Goal: Task Accomplishment & Management: Use online tool/utility

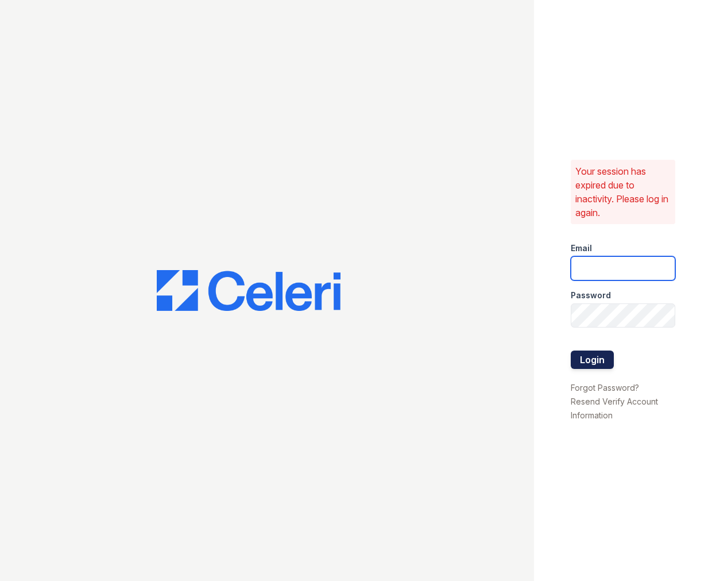
type input "serena@av1m.com"
click at [592, 364] on button "Login" at bounding box center [592, 359] width 43 height 18
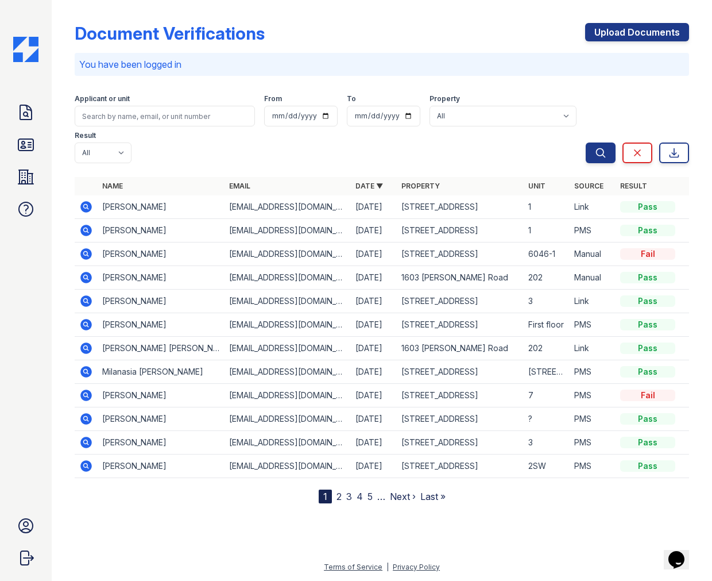
click at [87, 460] on icon at bounding box center [85, 465] width 11 height 11
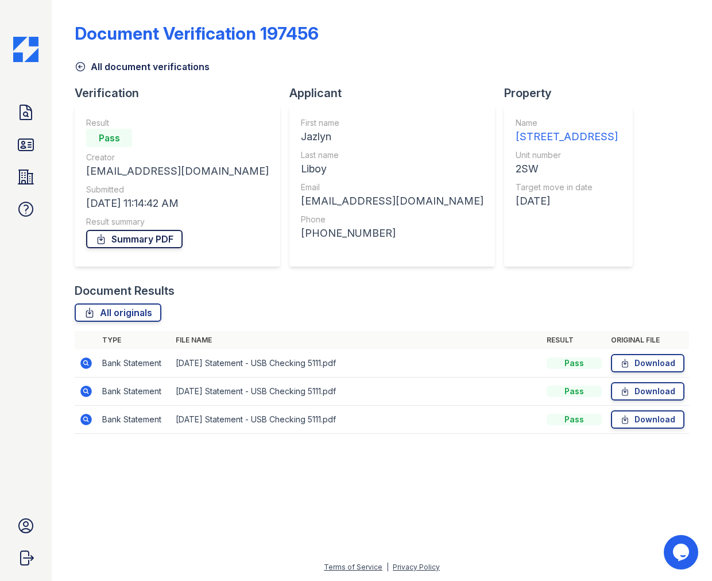
click at [137, 231] on link "Summary PDF" at bounding box center [134, 239] width 96 height 18
click at [119, 313] on link "All originals" at bounding box center [118, 312] width 87 height 18
click at [652, 368] on link "Download" at bounding box center [648, 363] width 74 height 18
click at [27, 117] on icon at bounding box center [26, 112] width 18 height 18
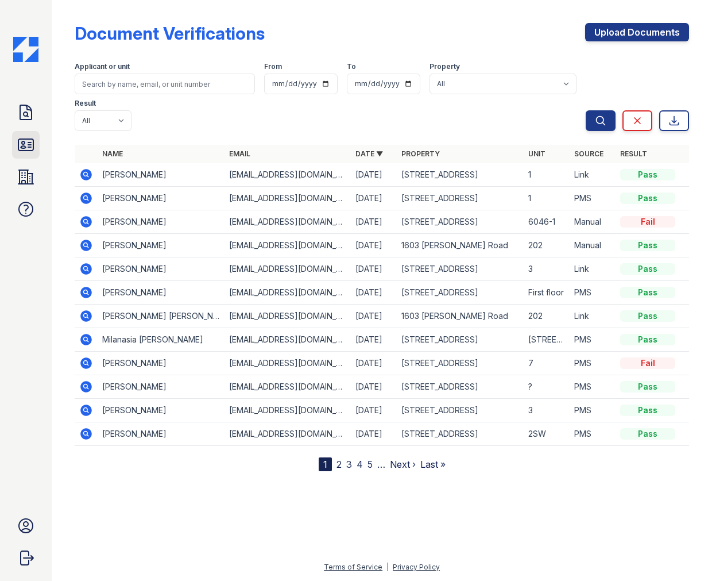
click at [27, 151] on icon at bounding box center [26, 145] width 18 height 18
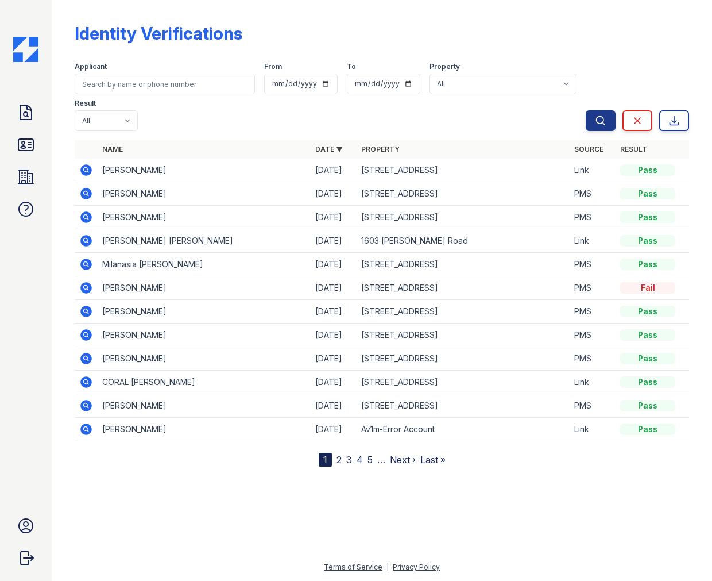
click at [86, 333] on icon at bounding box center [85, 334] width 3 height 3
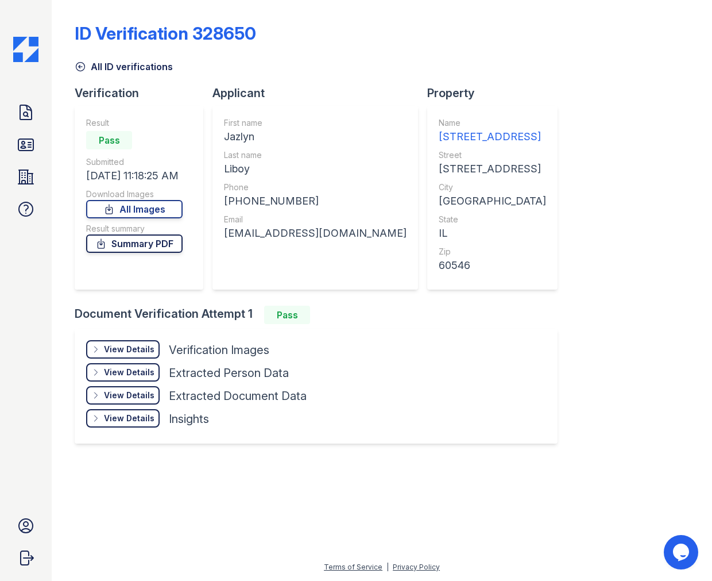
click at [120, 239] on link "Summary PDF" at bounding box center [134, 243] width 96 height 18
click at [130, 206] on link "All Images" at bounding box center [134, 209] width 96 height 18
click at [298, 83] on div "ID Verification 328650 All ID verifications Verification Result Pass Submitted …" at bounding box center [382, 232] width 615 height 455
click at [25, 138] on icon at bounding box center [26, 145] width 18 height 18
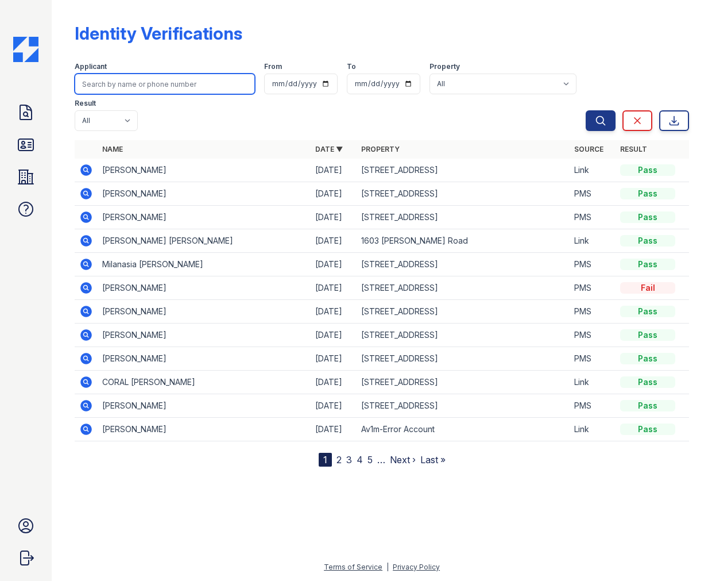
click at [138, 79] on input "search" at bounding box center [165, 84] width 180 height 21
type input "jeremy"
click at [586, 110] on button "Search" at bounding box center [601, 120] width 30 height 21
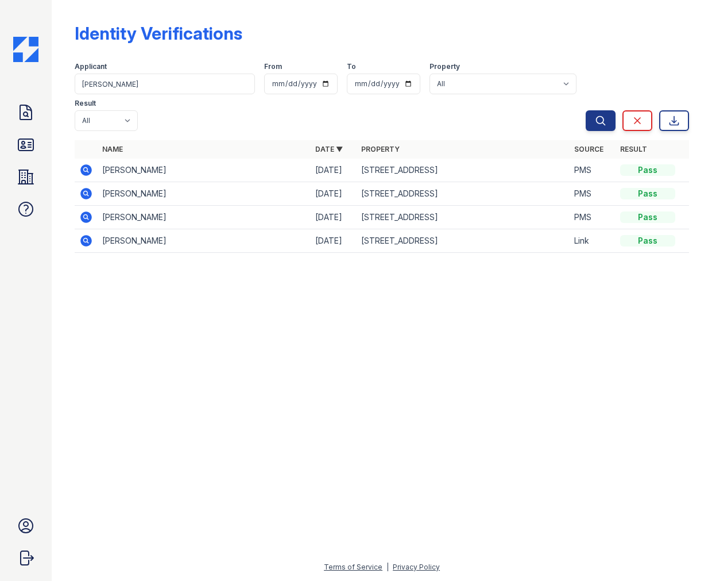
click at [86, 163] on icon at bounding box center [86, 170] width 14 height 14
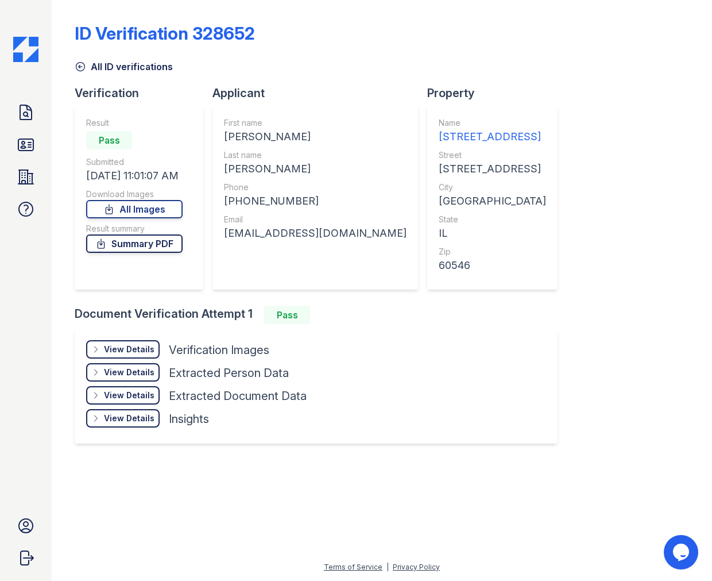
click at [164, 245] on link "Summary PDF" at bounding box center [134, 243] width 96 height 18
click at [156, 206] on link "All Images" at bounding box center [134, 209] width 96 height 18
click at [25, 114] on icon at bounding box center [26, 112] width 18 height 18
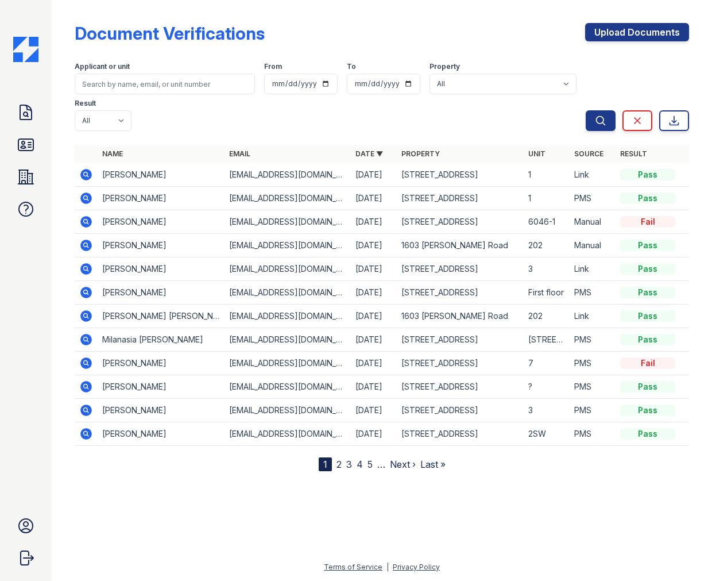
click at [338, 458] on link "2" at bounding box center [339, 463] width 5 height 11
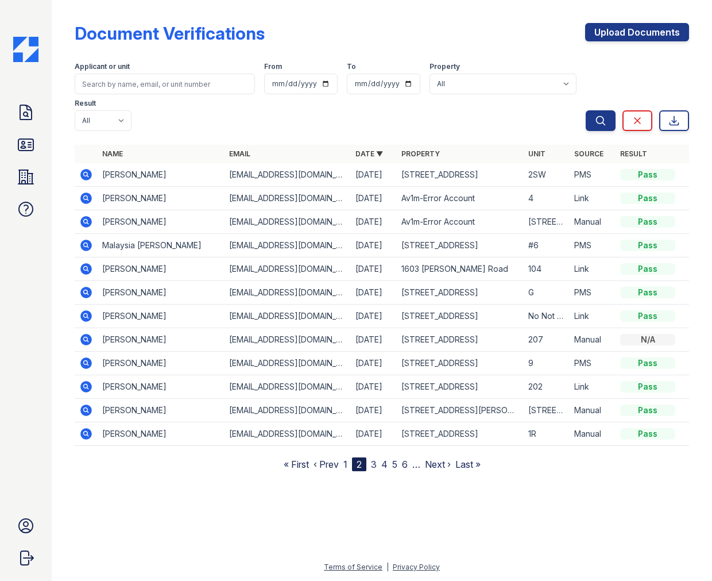
click at [87, 172] on icon at bounding box center [85, 173] width 3 height 3
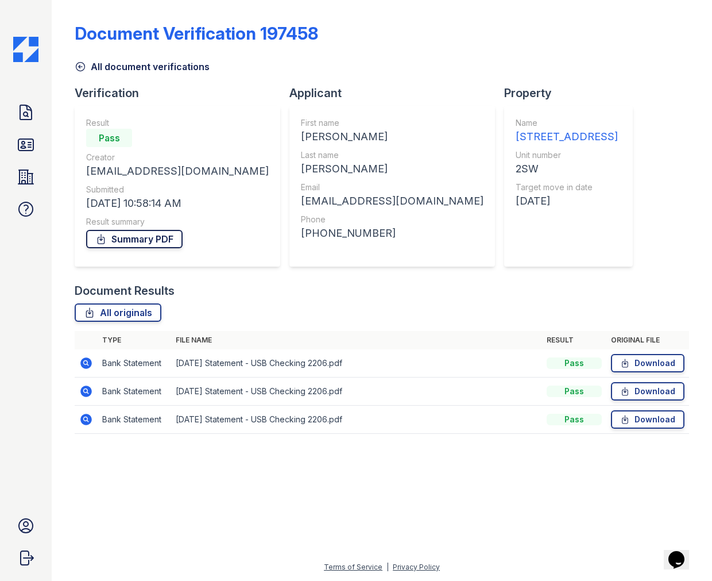
click at [160, 238] on link "Summary PDF" at bounding box center [134, 239] width 96 height 18
drag, startPoint x: 136, startPoint y: 312, endPoint x: 144, endPoint y: 315, distance: 8.0
click at [136, 312] on link "All originals" at bounding box center [118, 312] width 87 height 18
